Goal: Transaction & Acquisition: Purchase product/service

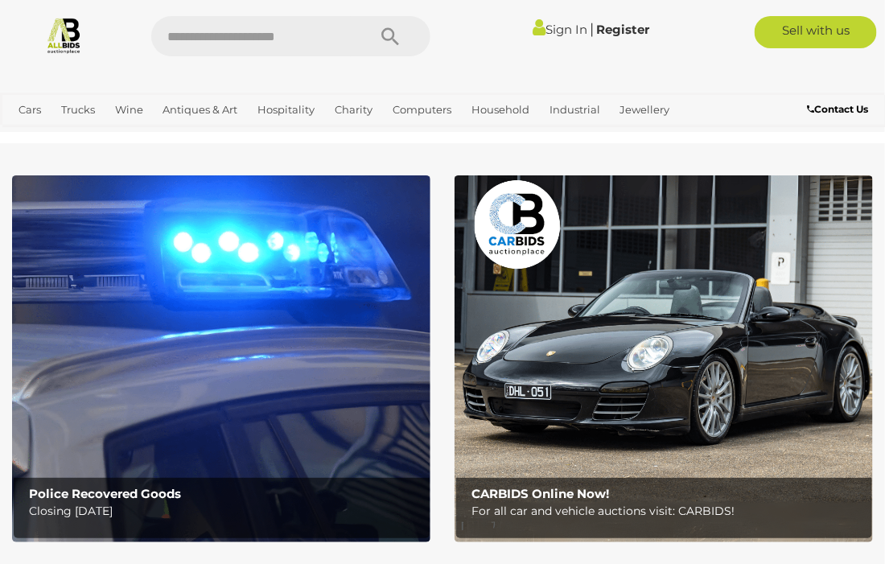
click at [280, 32] on input "text" at bounding box center [250, 36] width 199 height 40
type input "**********"
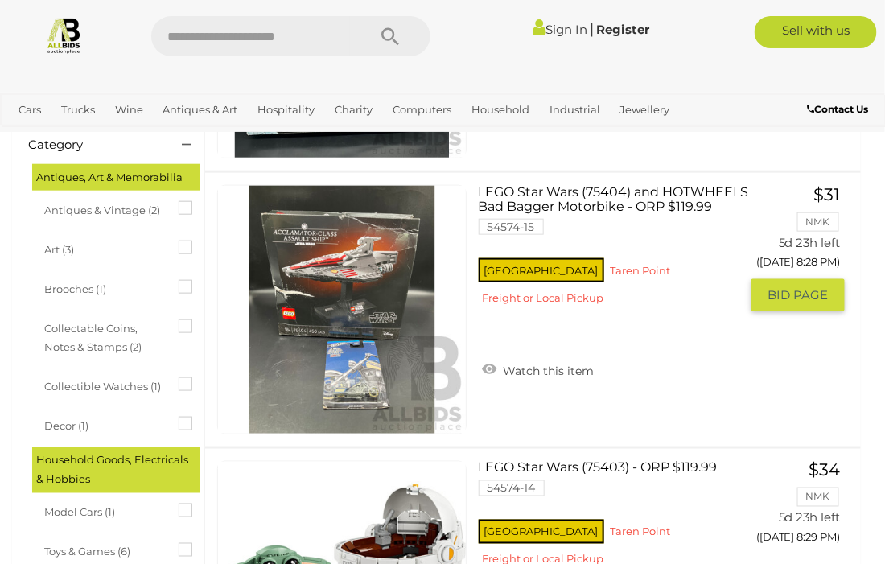
scroll to position [353, 0]
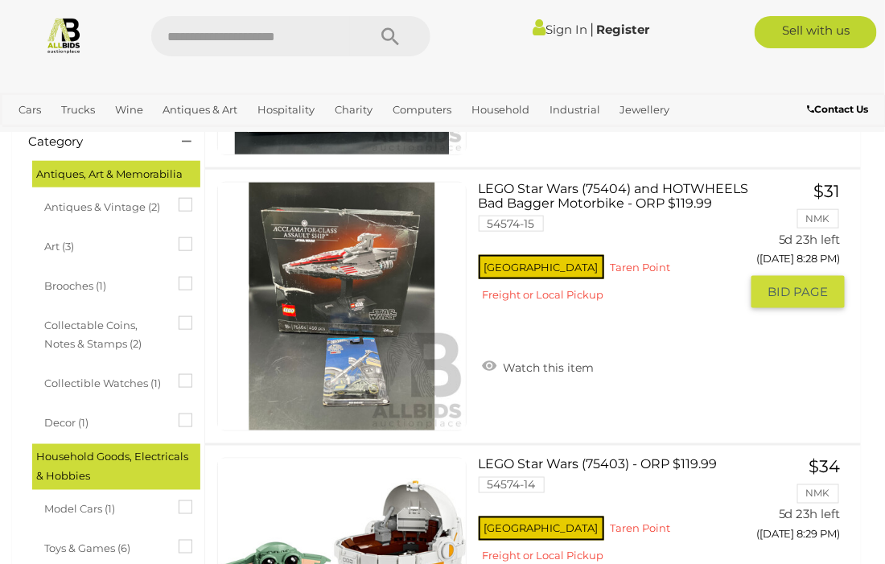
click at [224, 287] on link at bounding box center [341, 306] width 249 height 249
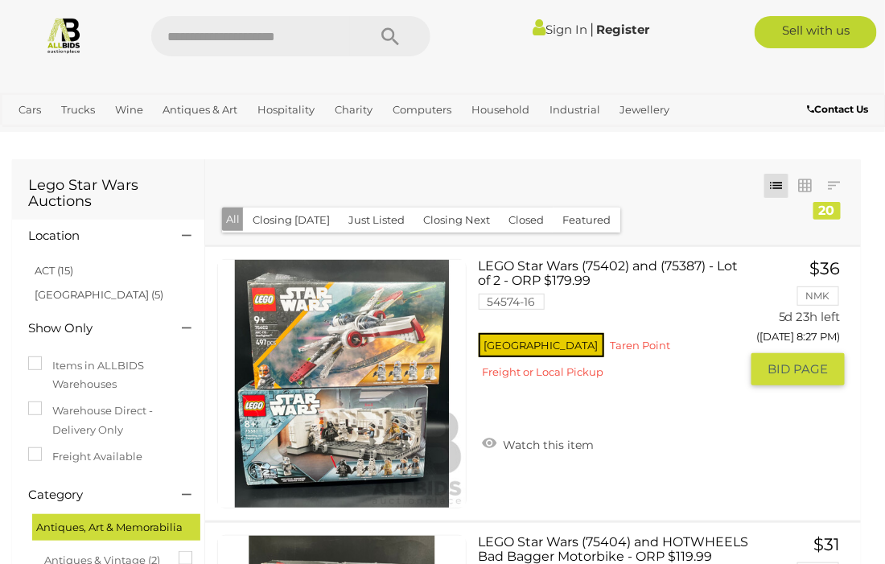
click at [394, 429] on img at bounding box center [342, 384] width 248 height 248
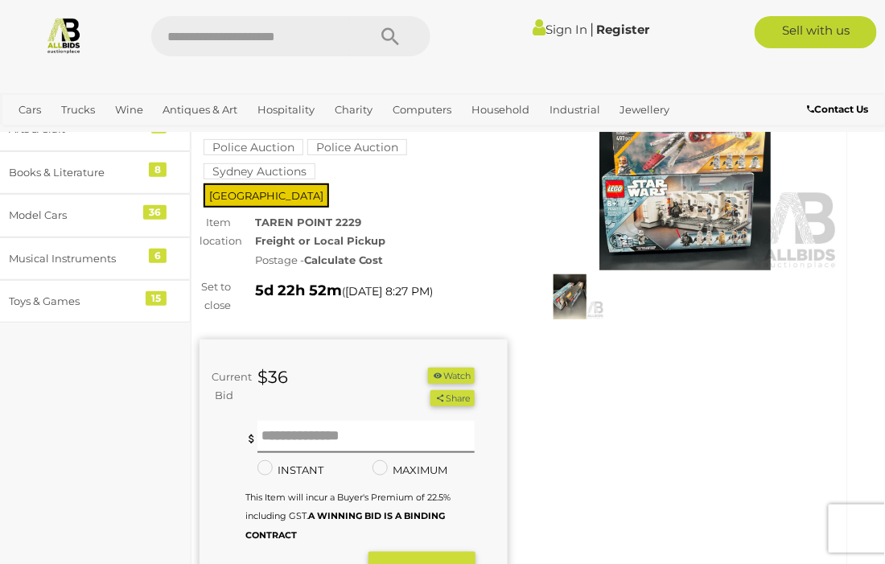
scroll to position [127, 14]
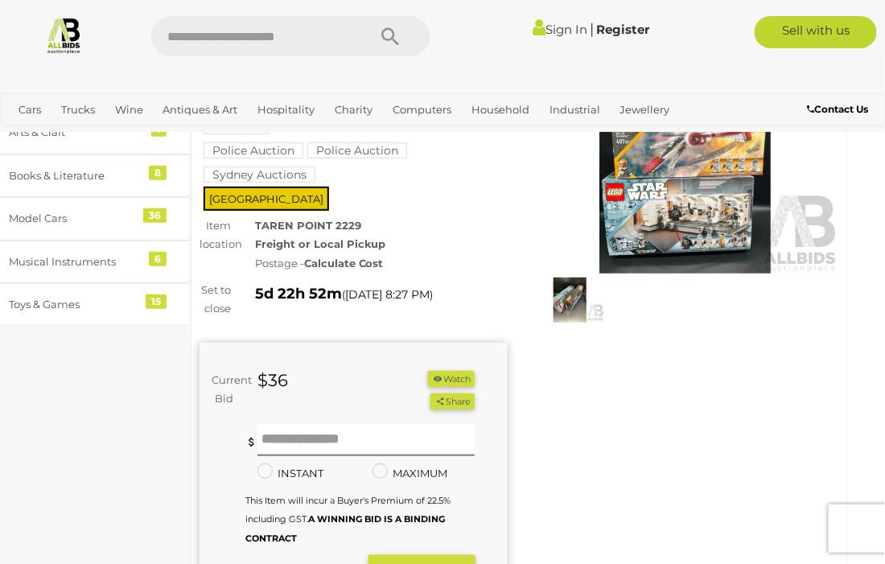
click at [656, 247] on img at bounding box center [686, 175] width 308 height 199
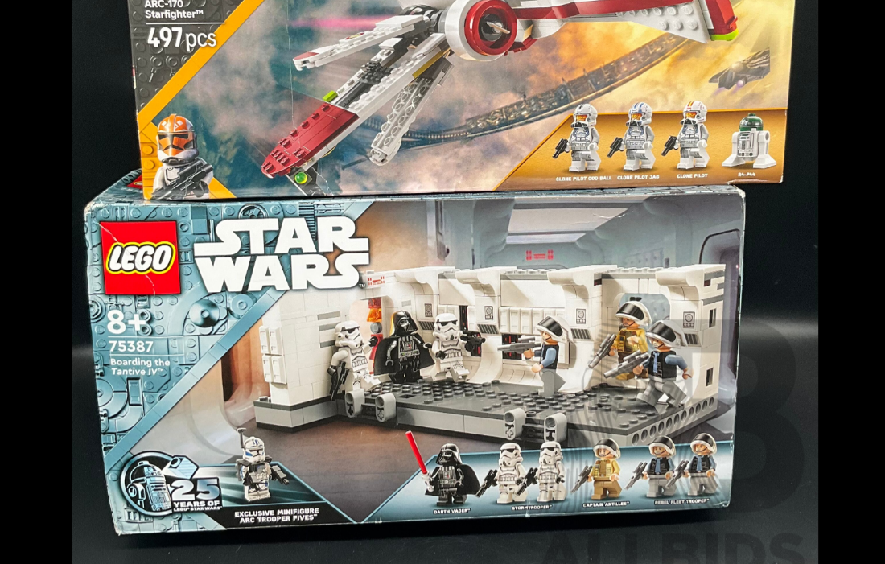
scroll to position [127, 14]
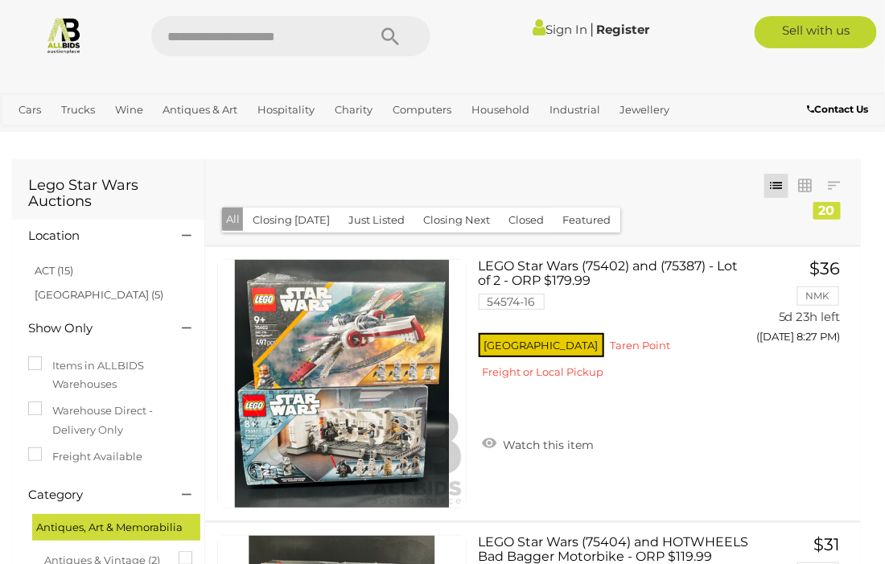
click at [262, 221] on button "Closing [DATE]" at bounding box center [291, 220] width 97 height 25
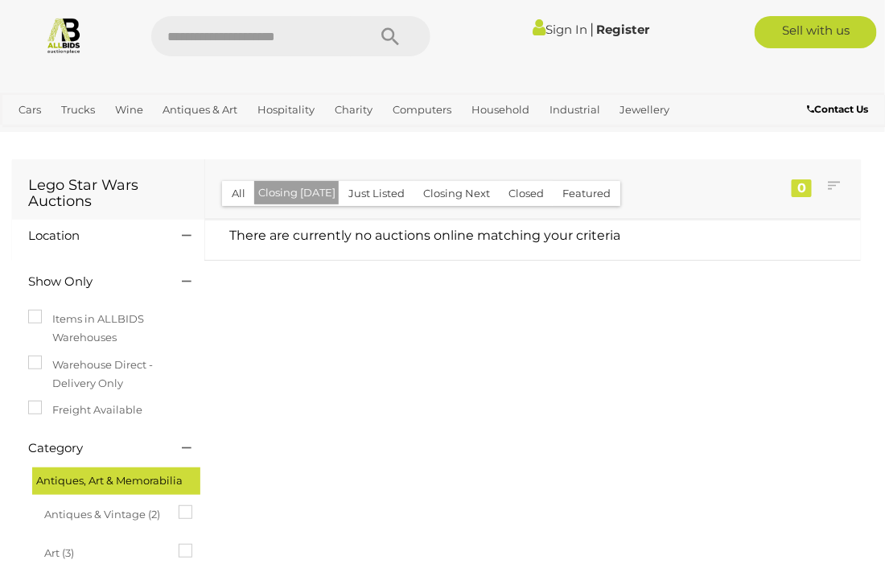
click at [219, 35] on input "text" at bounding box center [250, 36] width 199 height 40
type input "****"
